Goal: Transaction & Acquisition: Download file/media

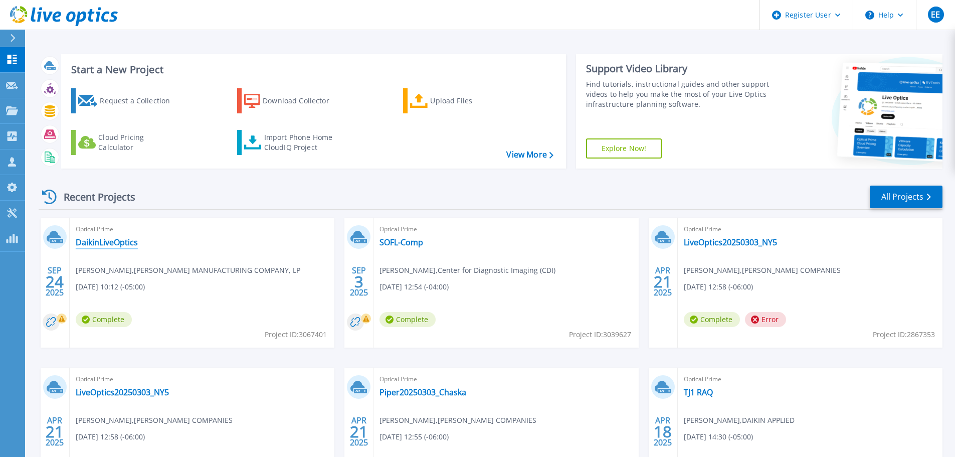
click at [119, 244] on link "DaikinLiveOptics" at bounding box center [107, 242] width 62 height 10
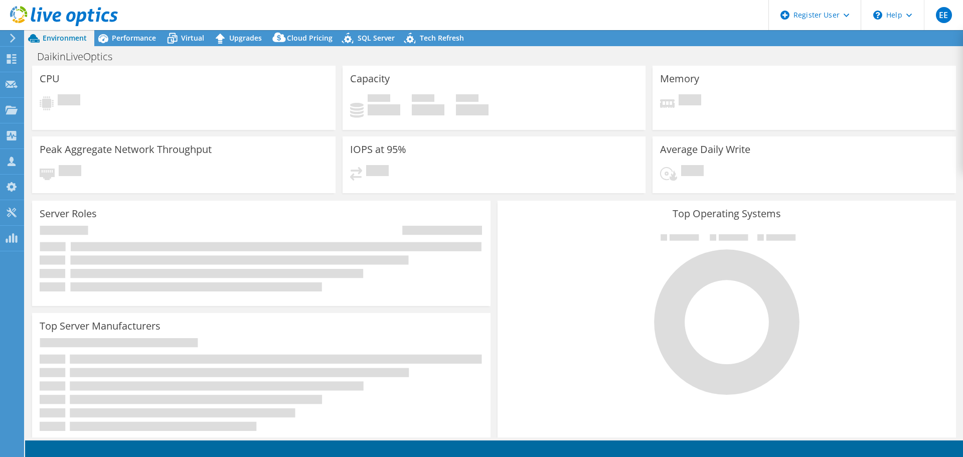
select select "USD"
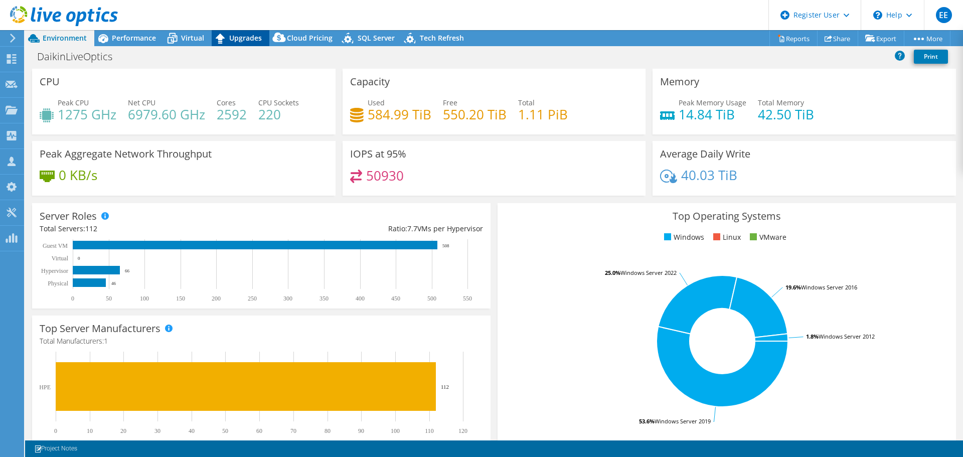
click at [228, 42] on icon at bounding box center [221, 39] width 18 height 18
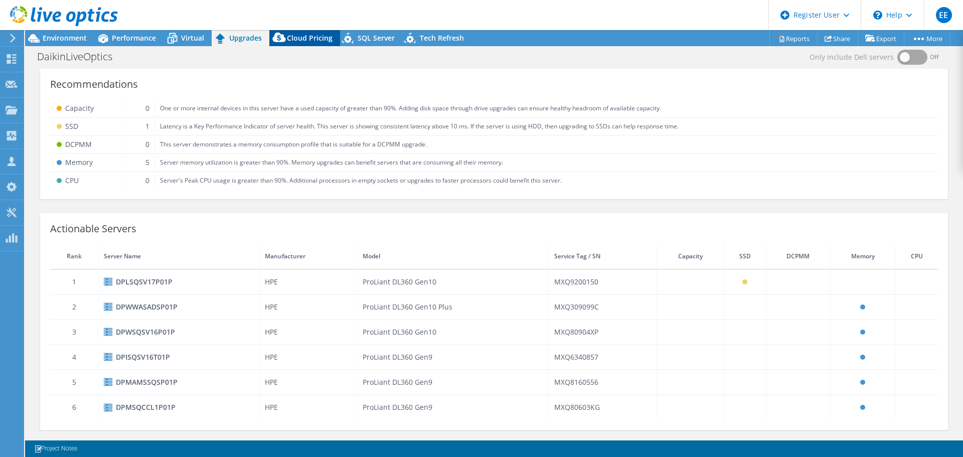
click at [290, 38] on span "Cloud Pricing" at bounding box center [310, 38] width 46 height 10
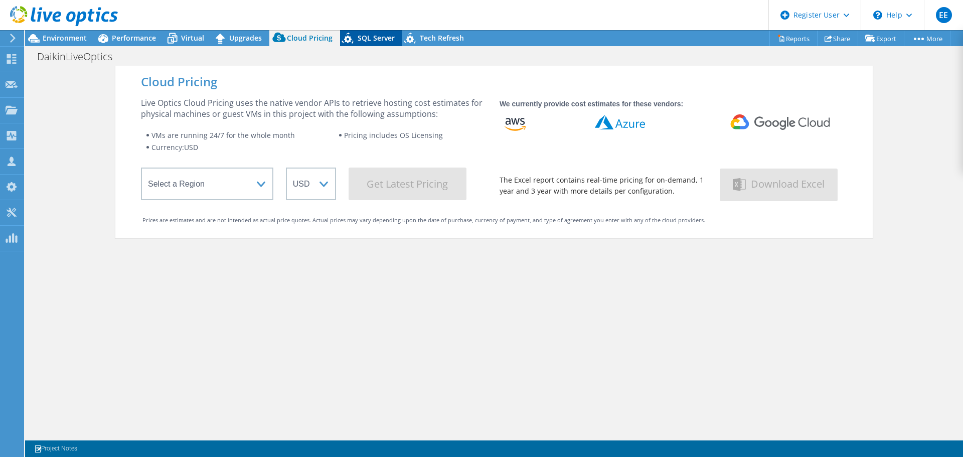
click at [357, 42] on span "SQL Server" at bounding box center [375, 38] width 37 height 10
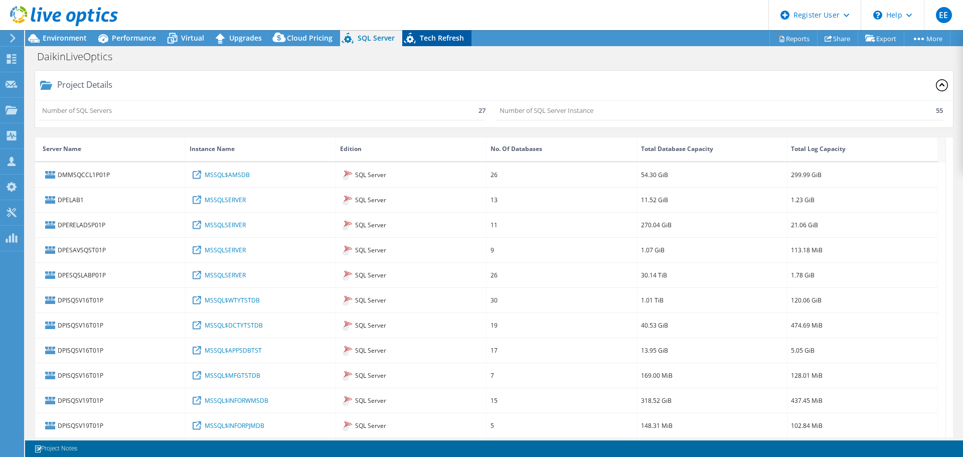
click at [420, 40] on span "Tech Refresh" at bounding box center [442, 38] width 44 height 10
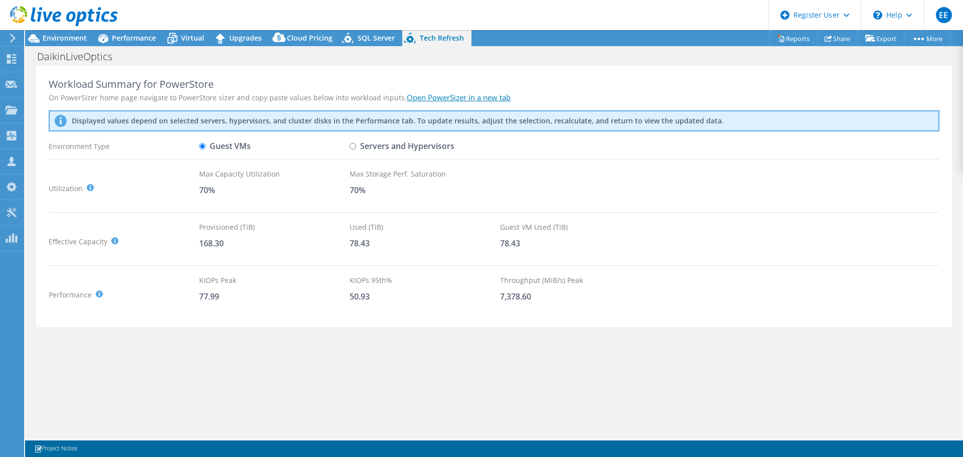
click at [353, 147] on input "Servers and Hypervisors" at bounding box center [352, 146] width 7 height 7
radio input "true"
click at [253, 142] on div "Guest VMs" at bounding box center [274, 146] width 150 height 18
click at [218, 143] on label "Guest VMs" at bounding box center [225, 146] width 52 height 18
click at [206, 143] on input "Guest VMs" at bounding box center [202, 146] width 7 height 7
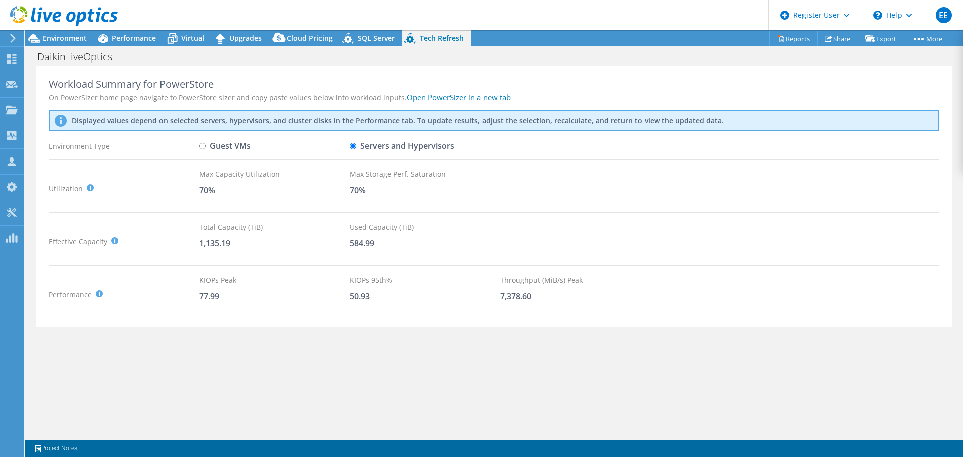
radio input "true"
click at [368, 148] on label "Servers and Hypervisors" at bounding box center [401, 146] width 105 height 18
click at [356, 148] on input "Servers and Hypervisors" at bounding box center [352, 146] width 7 height 7
radio input "true"
click at [202, 145] on input "Guest VMs" at bounding box center [202, 146] width 7 height 7
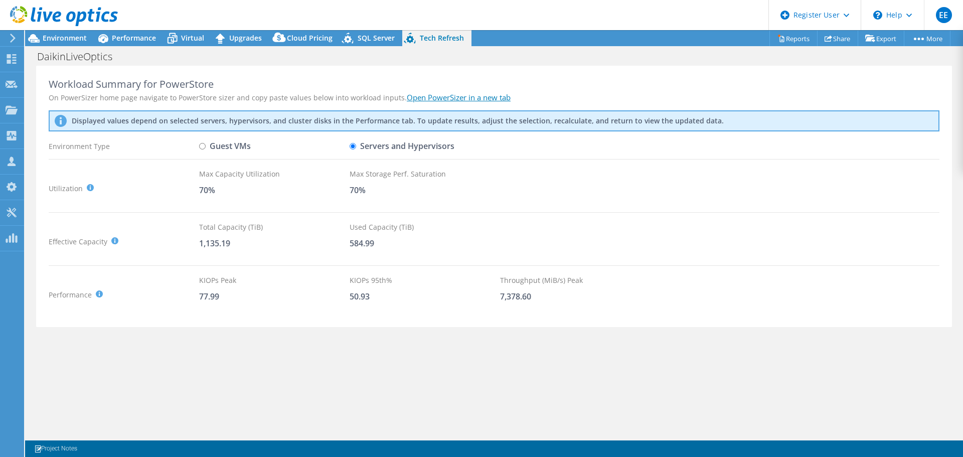
radio input "true"
click at [355, 144] on input "Servers and Hypervisors" at bounding box center [352, 146] width 7 height 7
radio input "true"
radio input "false"
click at [803, 38] on link "Reports" at bounding box center [793, 39] width 48 height 16
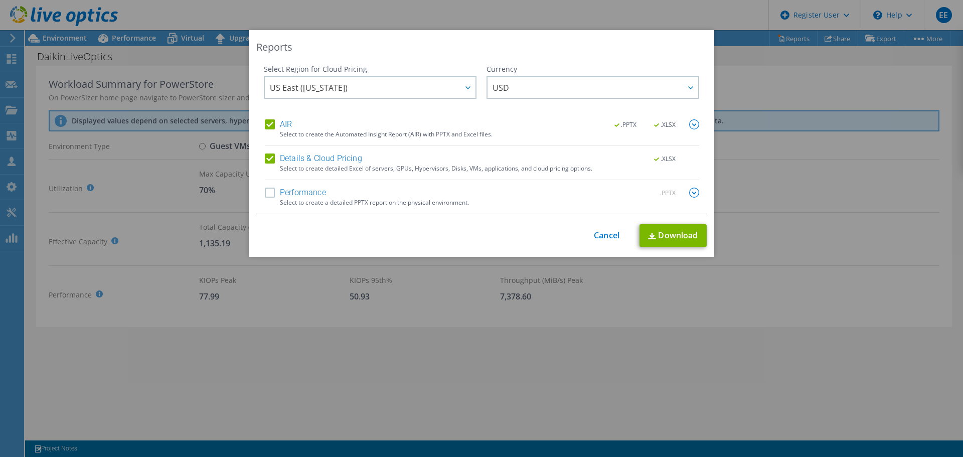
click at [265, 159] on label "Details & Cloud Pricing" at bounding box center [313, 158] width 97 height 10
click at [0, 0] on input "Details & Cloud Pricing" at bounding box center [0, 0] width 0 height 0
click at [654, 232] on link "Download" at bounding box center [672, 235] width 67 height 23
click at [600, 234] on link "Cancel" at bounding box center [607, 236] width 26 height 10
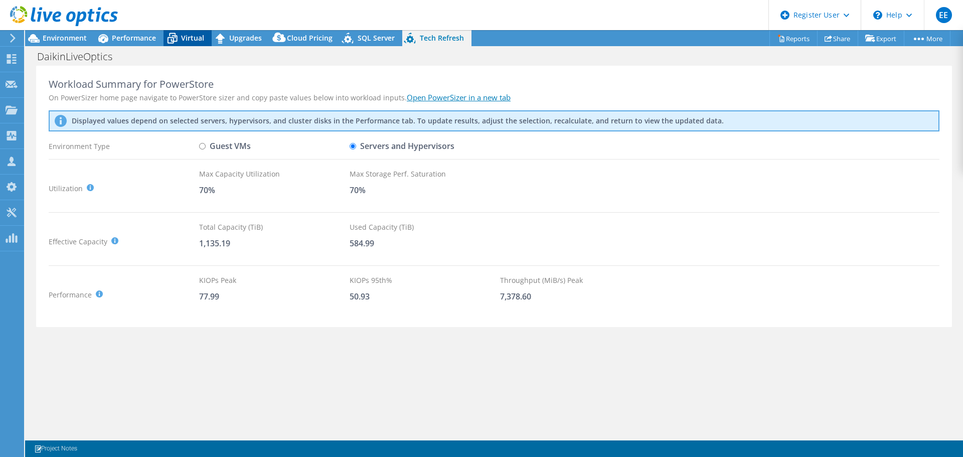
click at [165, 38] on icon at bounding box center [172, 39] width 18 height 18
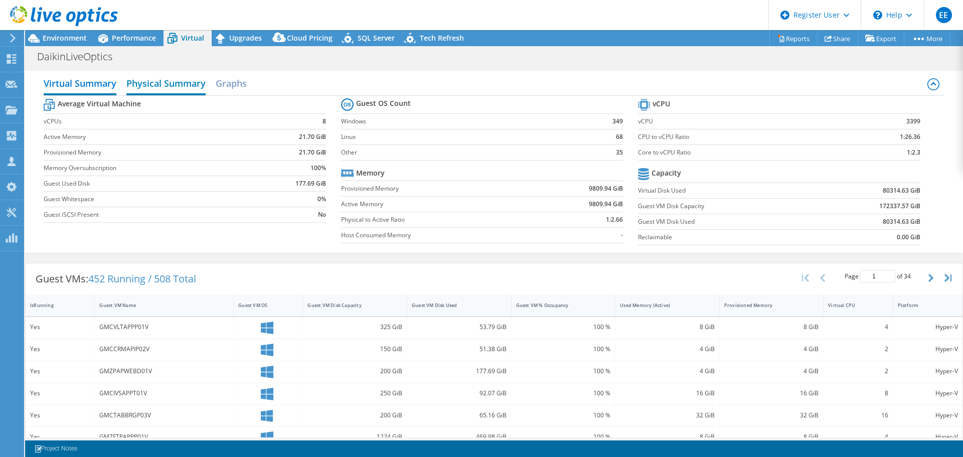
click at [180, 83] on h2 "Physical Summary" at bounding box center [165, 84] width 79 height 22
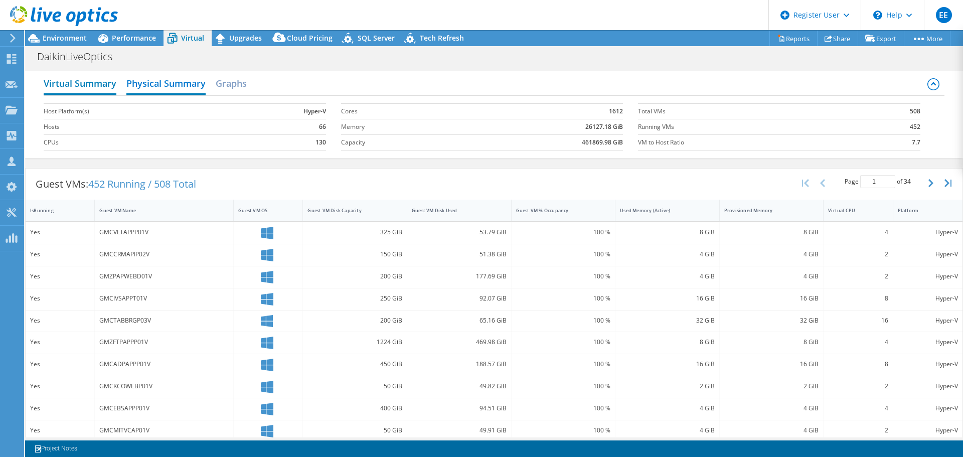
click at [78, 88] on h2 "Virtual Summary" at bounding box center [80, 84] width 73 height 22
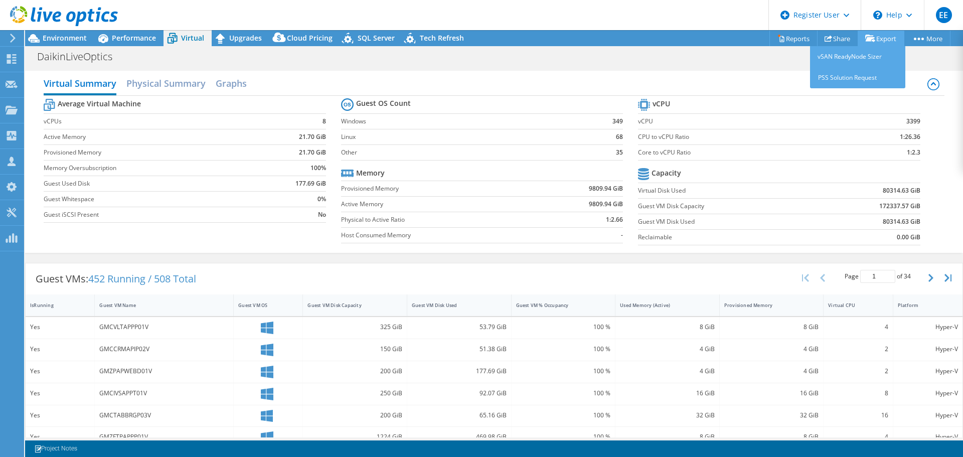
click at [875, 41] on link "Export" at bounding box center [880, 39] width 47 height 16
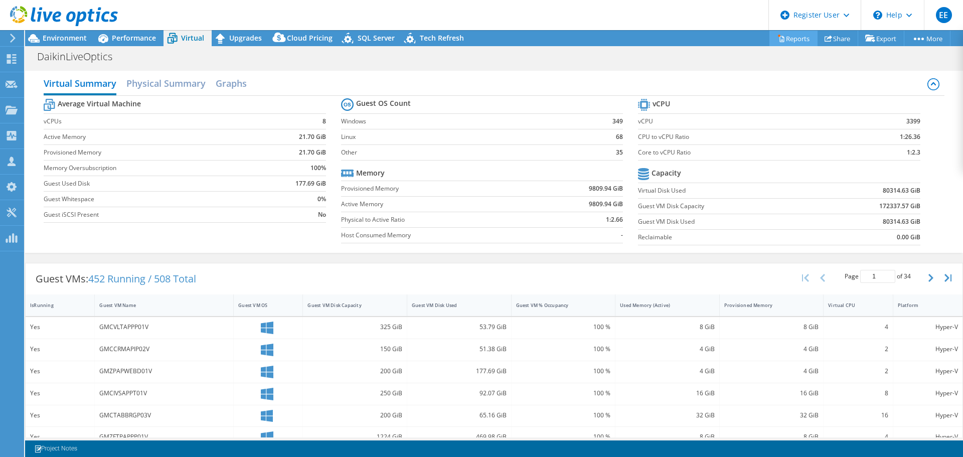
click at [794, 39] on link "Reports" at bounding box center [793, 39] width 48 height 16
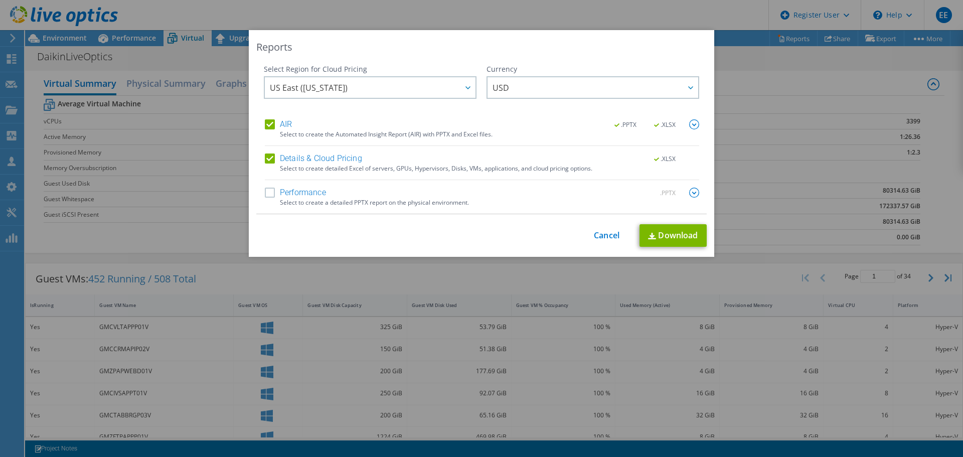
click at [277, 162] on label "Details & Cloud Pricing" at bounding box center [313, 158] width 97 height 10
click at [0, 0] on input "Details & Cloud Pricing" at bounding box center [0, 0] width 0 height 0
drag, startPoint x: 596, startPoint y: 234, endPoint x: 775, endPoint y: 173, distance: 189.0
click at [596, 234] on link "Cancel" at bounding box center [607, 236] width 26 height 10
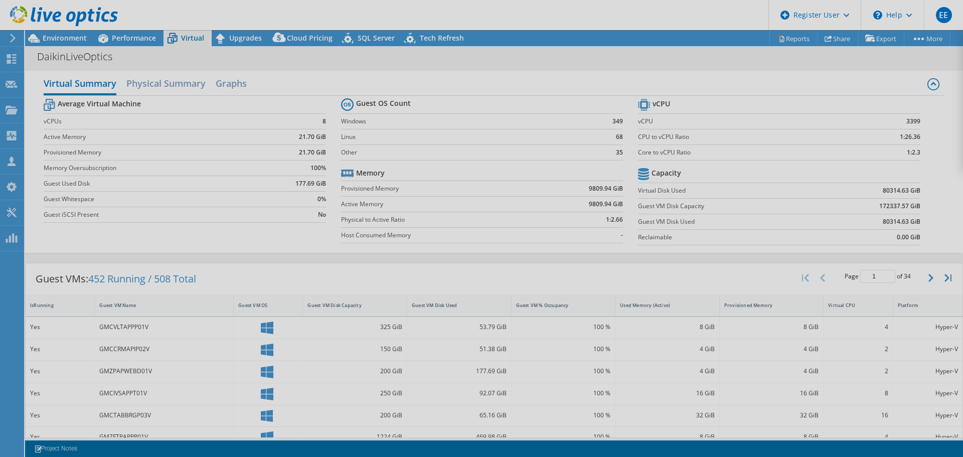
click at [923, 37] on div "This project has been archived. No changes can be made, and graphs and summary …" at bounding box center [494, 243] width 938 height 427
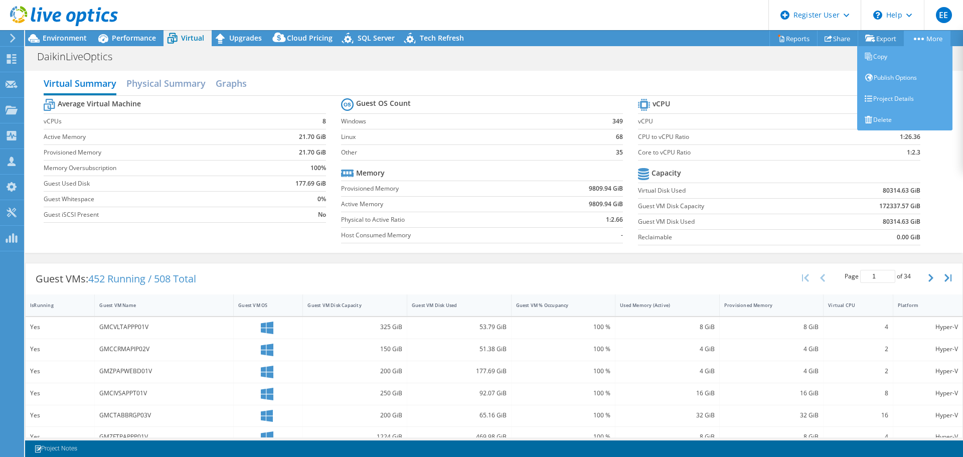
click at [922, 37] on link "More" at bounding box center [926, 39] width 47 height 16
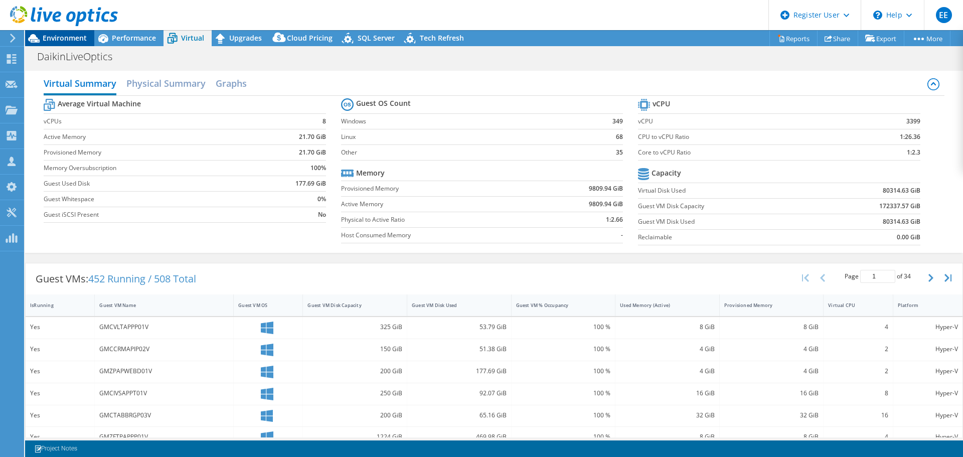
click at [56, 39] on span "Environment" at bounding box center [65, 38] width 44 height 10
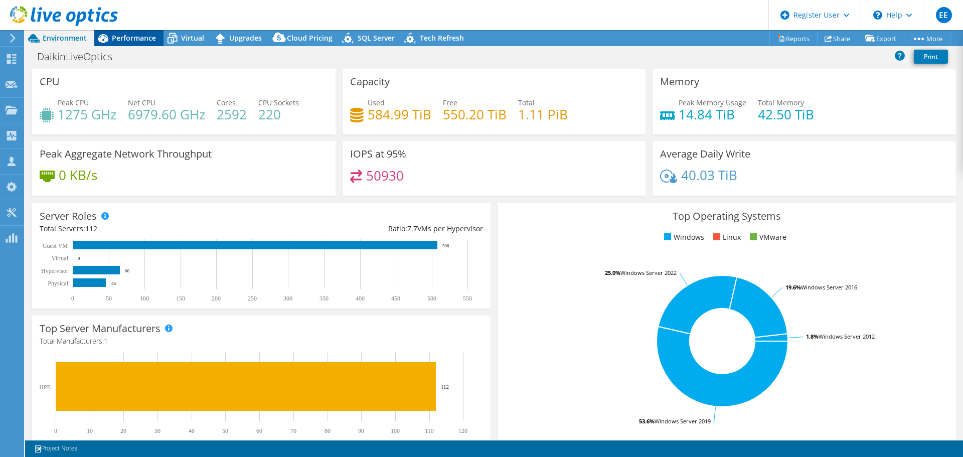
click at [114, 39] on span "Performance" at bounding box center [134, 38] width 44 height 10
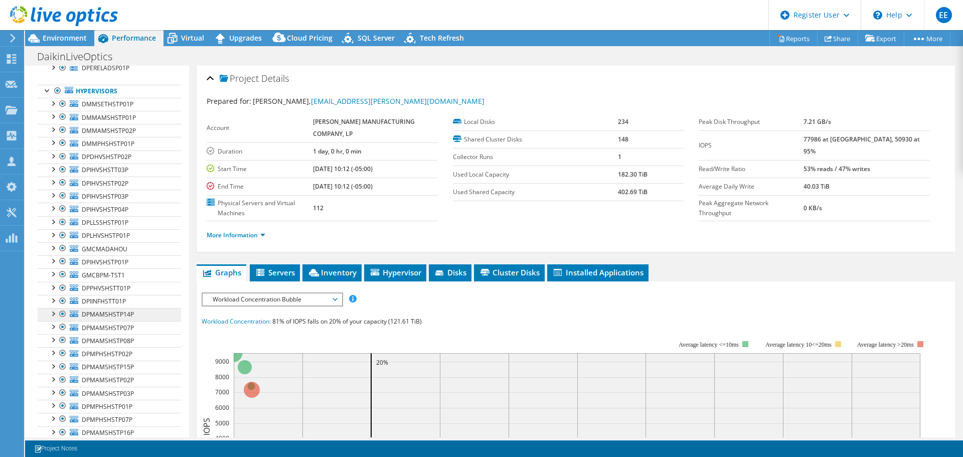
scroll to position [535, 0]
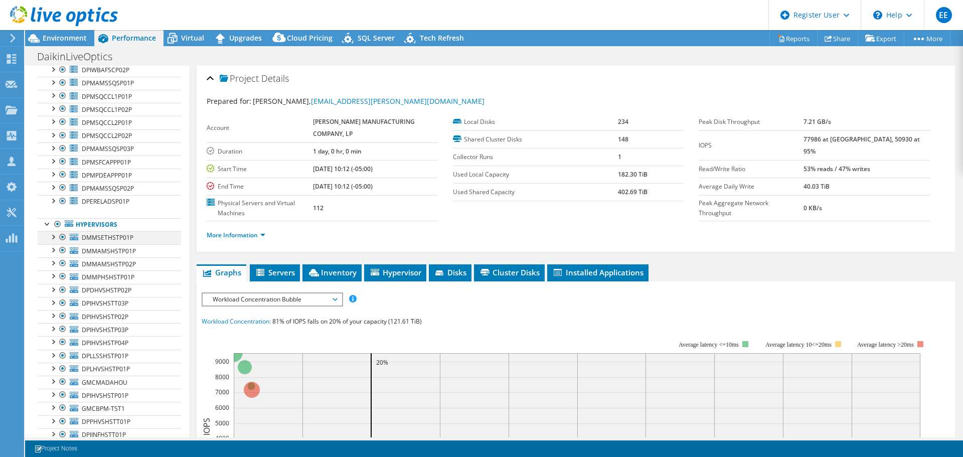
click at [51, 237] on div at bounding box center [53, 236] width 10 height 10
click at [53, 237] on div at bounding box center [53, 236] width 10 height 10
click at [92, 221] on link "Hypervisors" at bounding box center [109, 224] width 143 height 13
click at [173, 43] on icon at bounding box center [172, 39] width 10 height 8
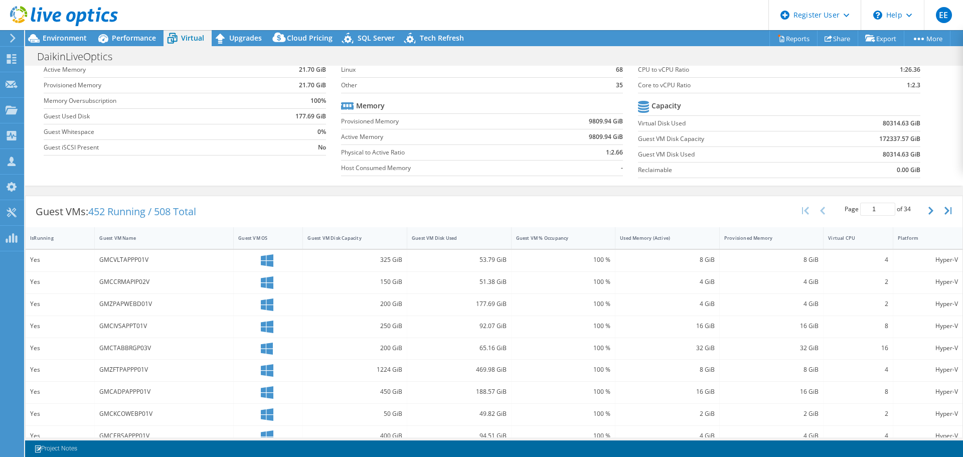
scroll to position [0, 0]
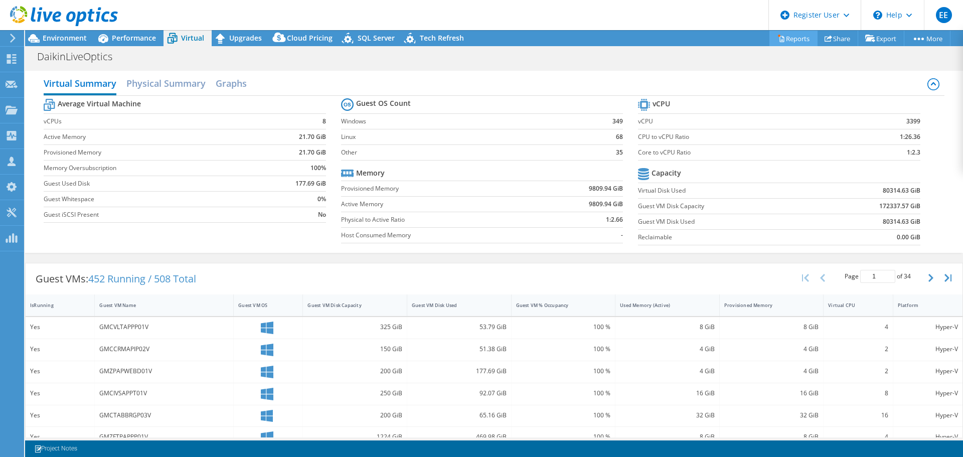
click at [777, 33] on link "Reports" at bounding box center [793, 39] width 48 height 16
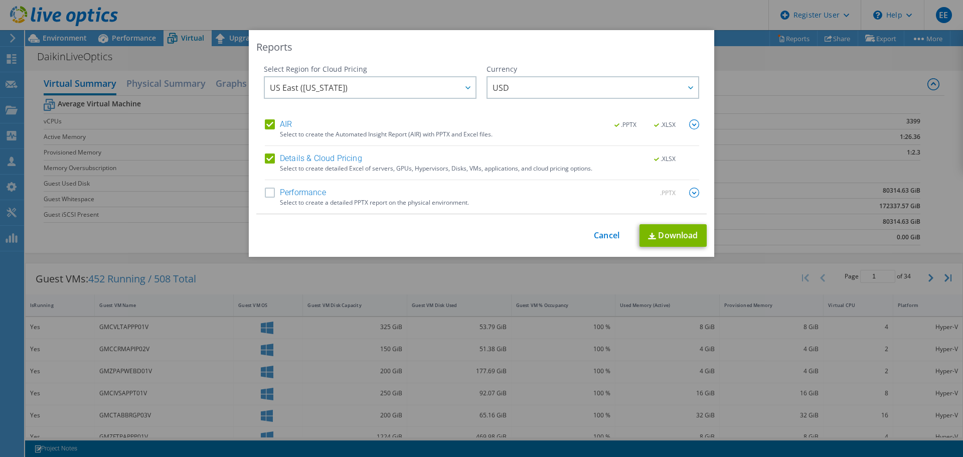
click at [272, 156] on label "Details & Cloud Pricing" at bounding box center [313, 158] width 97 height 10
click at [0, 0] on input "Details & Cloud Pricing" at bounding box center [0, 0] width 0 height 0
click at [266, 126] on label "AIR" at bounding box center [278, 124] width 27 height 10
click at [0, 0] on input "AIR" at bounding box center [0, 0] width 0 height 0
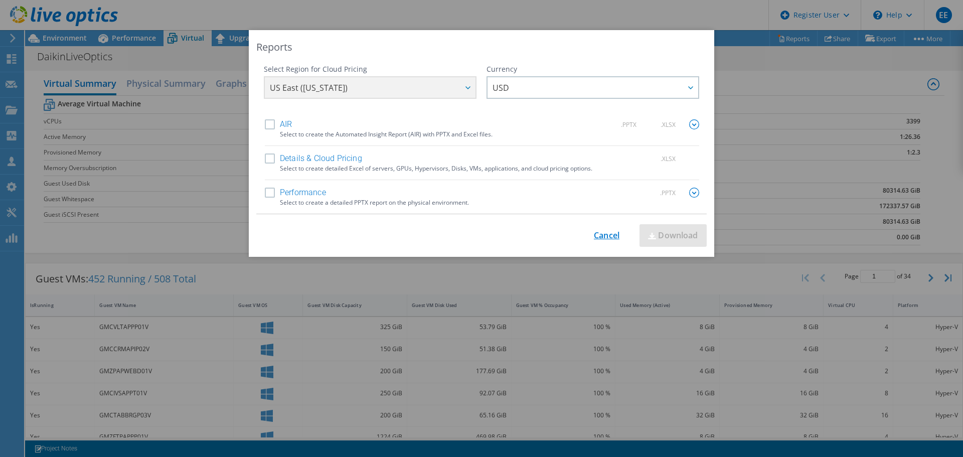
click at [604, 233] on link "Cancel" at bounding box center [607, 236] width 26 height 10
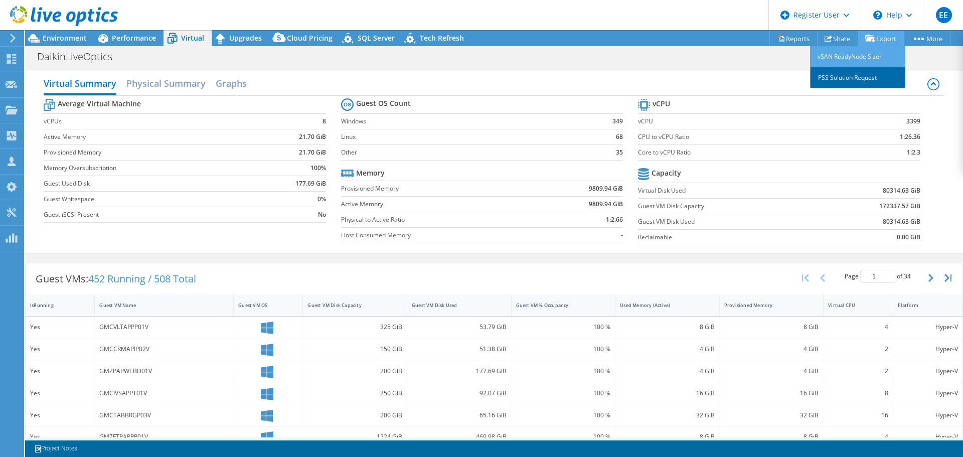
click at [865, 81] on link "PSS Solution Request" at bounding box center [857, 77] width 95 height 21
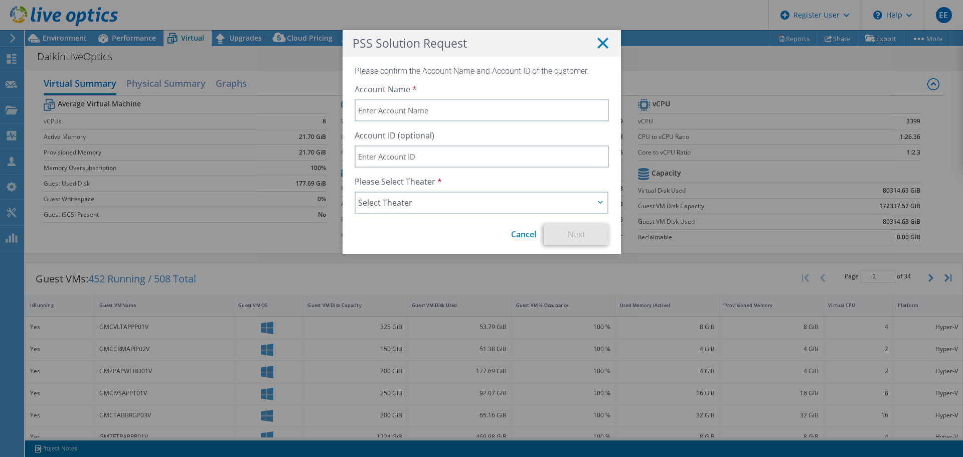
click at [600, 42] on line at bounding box center [603, 43] width 10 height 10
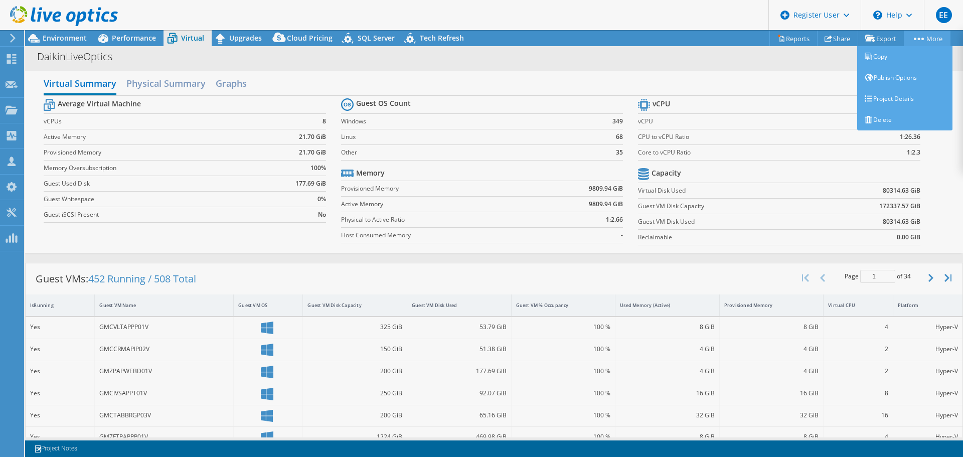
click at [932, 43] on link "More" at bounding box center [926, 39] width 47 height 16
click at [893, 83] on link "Publish Options" at bounding box center [904, 77] width 95 height 21
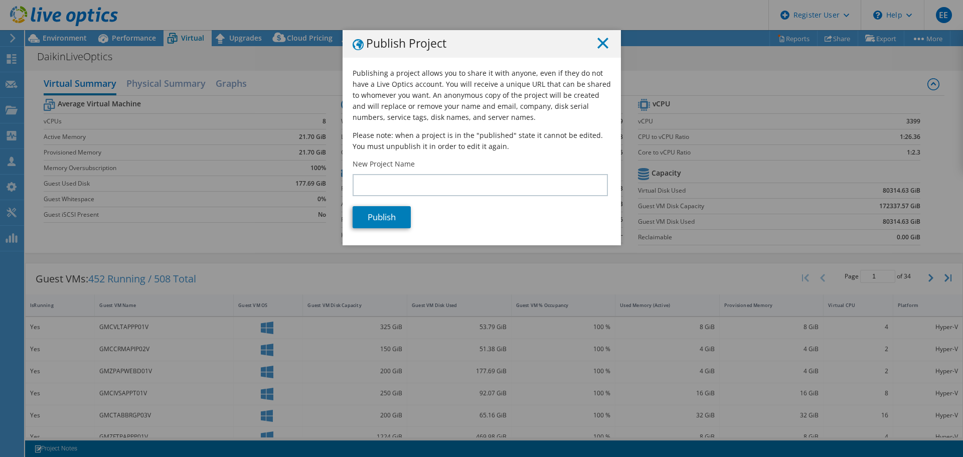
click at [604, 47] on icon at bounding box center [602, 43] width 11 height 11
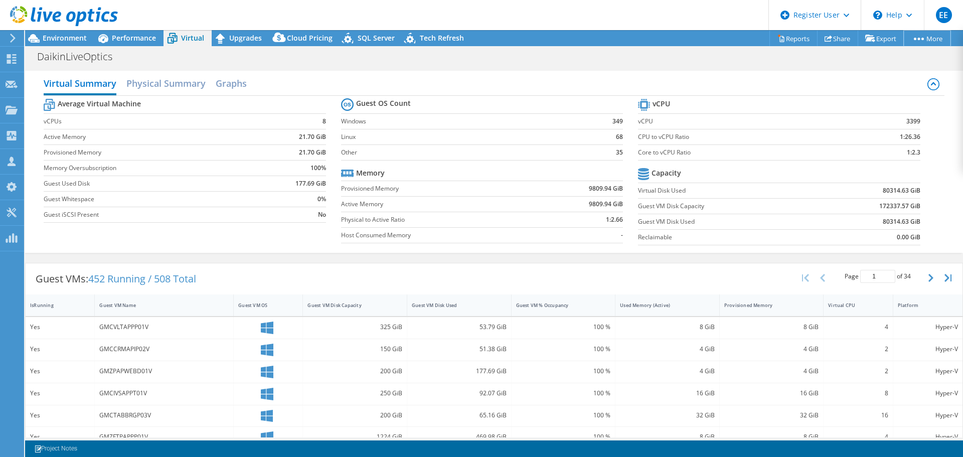
click at [914, 36] on link "More" at bounding box center [926, 39] width 47 height 16
click at [180, 80] on h2 "Physical Summary" at bounding box center [165, 84] width 79 height 22
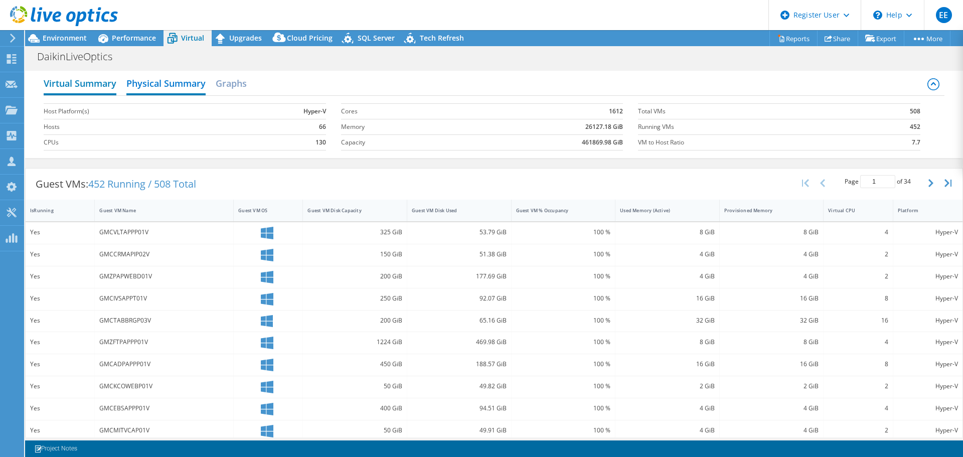
click at [100, 86] on h2 "Virtual Summary" at bounding box center [80, 84] width 73 height 22
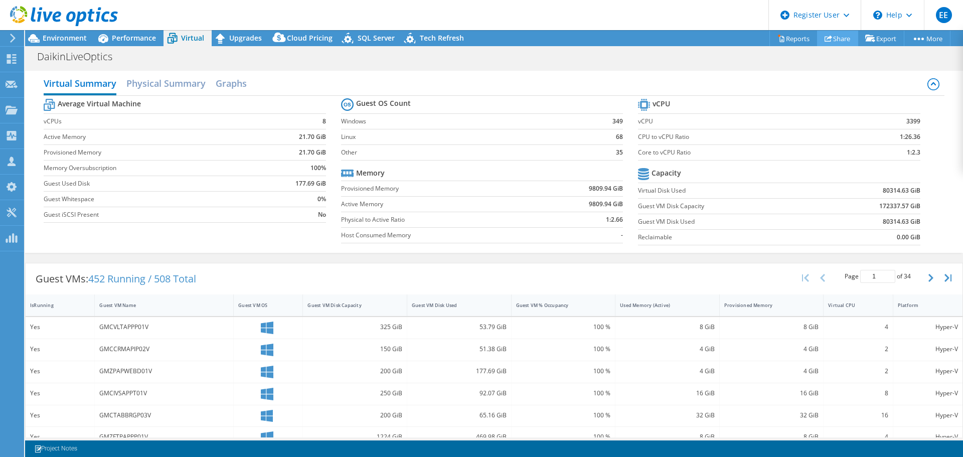
click at [825, 38] on use at bounding box center [828, 38] width 8 height 7
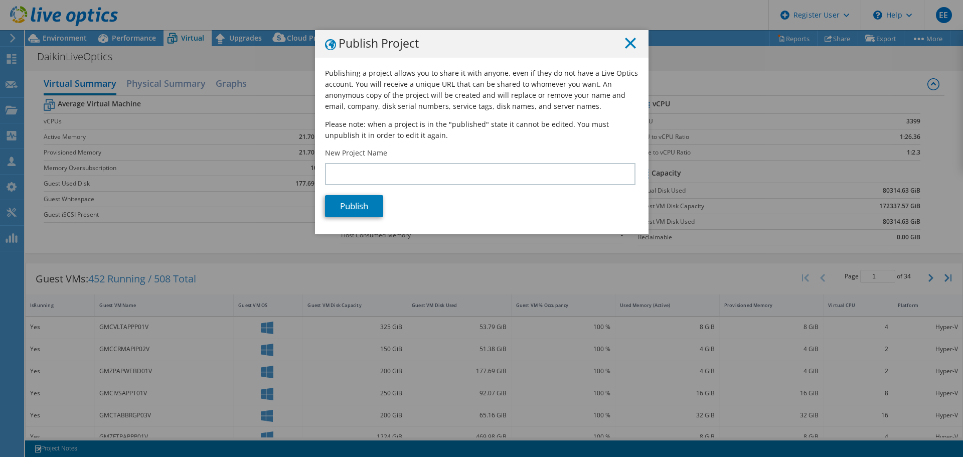
click at [628, 44] on line at bounding box center [630, 43] width 10 height 10
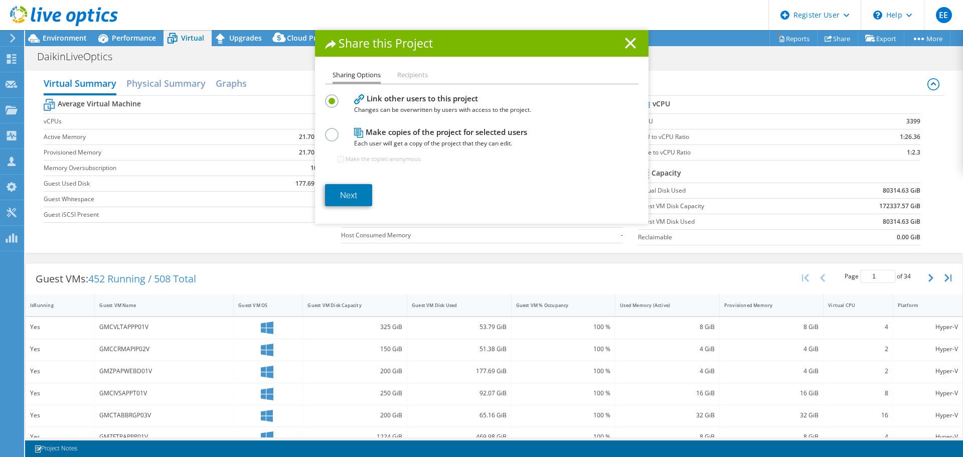
click at [630, 44] on icon at bounding box center [630, 43] width 11 height 11
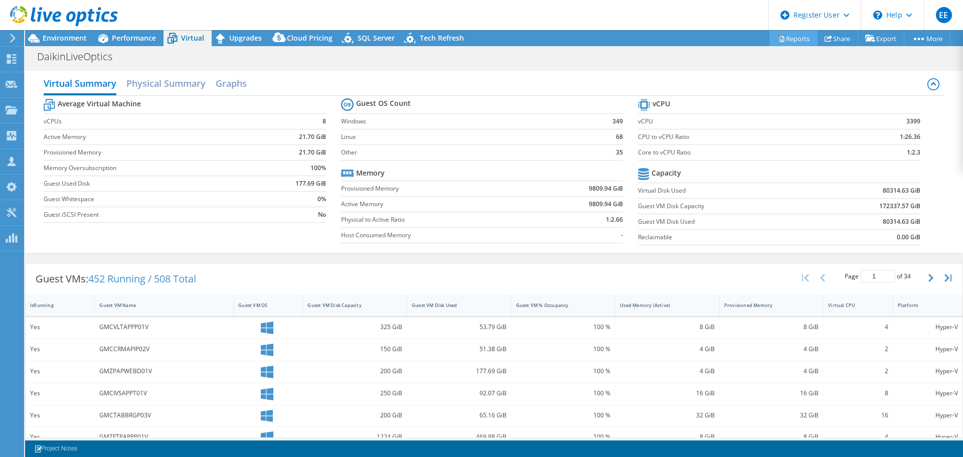
click at [785, 34] on link "Reports" at bounding box center [793, 39] width 48 height 16
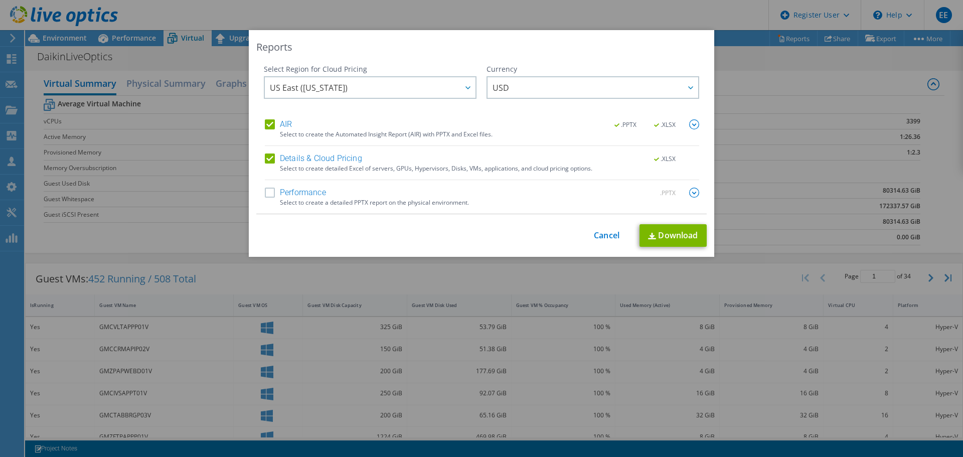
click at [265, 157] on label "Details & Cloud Pricing" at bounding box center [313, 158] width 97 height 10
click at [0, 0] on input "Details & Cloud Pricing" at bounding box center [0, 0] width 0 height 0
click at [267, 192] on label "Performance" at bounding box center [295, 193] width 61 height 10
click at [0, 0] on input "Performance" at bounding box center [0, 0] width 0 height 0
click at [693, 122] on img at bounding box center [694, 124] width 10 height 10
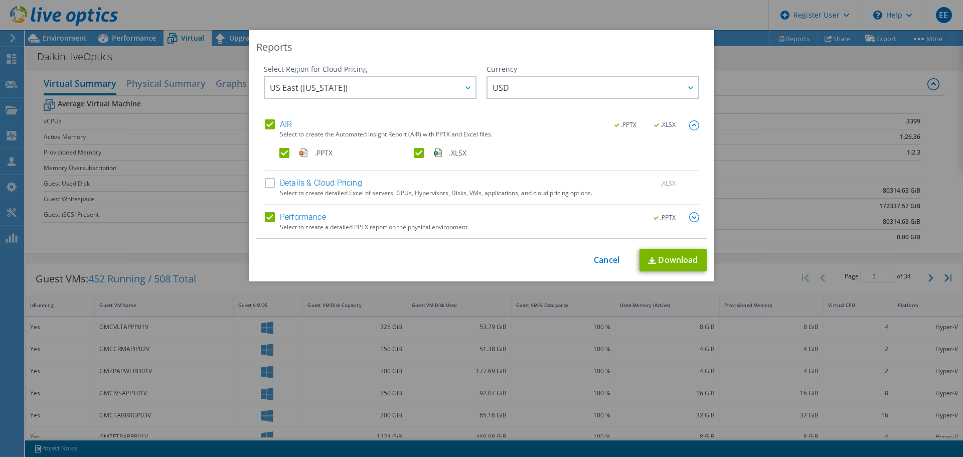
click at [690, 218] on img at bounding box center [694, 217] width 10 height 10
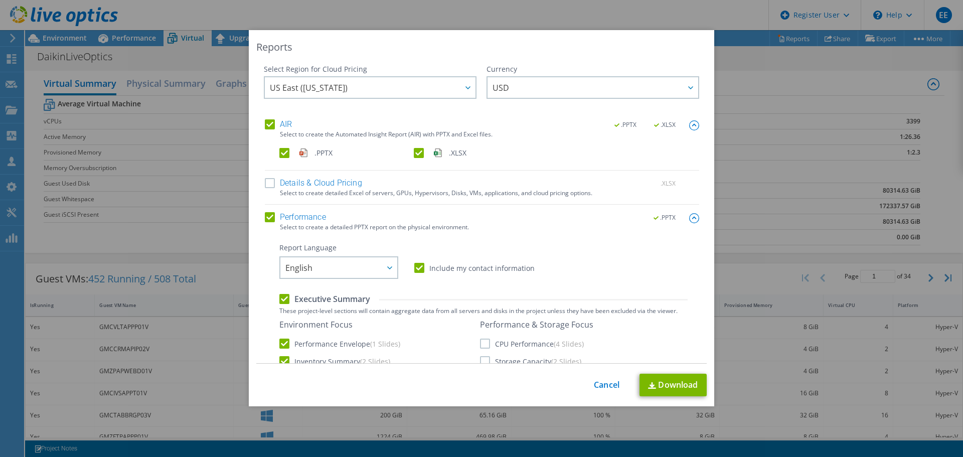
click at [689, 214] on img at bounding box center [694, 218] width 10 height 10
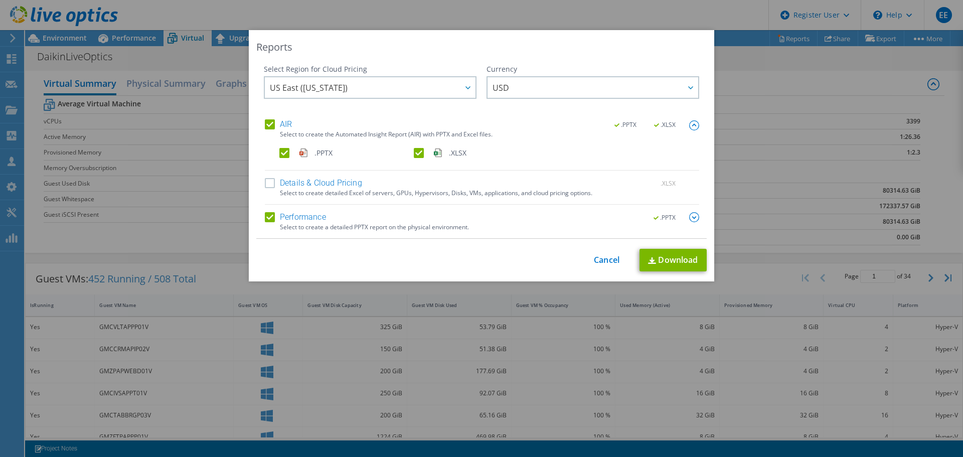
click at [265, 185] on label "Details & Cloud Pricing" at bounding box center [313, 183] width 97 height 10
click at [0, 0] on input "Details & Cloud Pricing" at bounding box center [0, 0] width 0 height 0
click at [267, 218] on label "Performance" at bounding box center [295, 217] width 61 height 10
click at [0, 0] on input "Performance" at bounding box center [0, 0] width 0 height 0
click at [659, 259] on link "Download" at bounding box center [672, 260] width 67 height 23
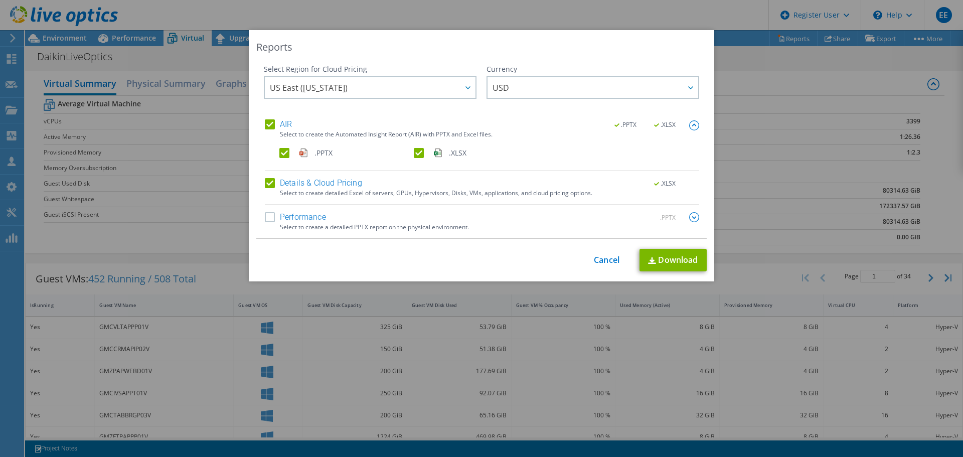
click at [600, 256] on link "Cancel" at bounding box center [607, 260] width 26 height 10
